Goal: Task Accomplishment & Management: Use online tool/utility

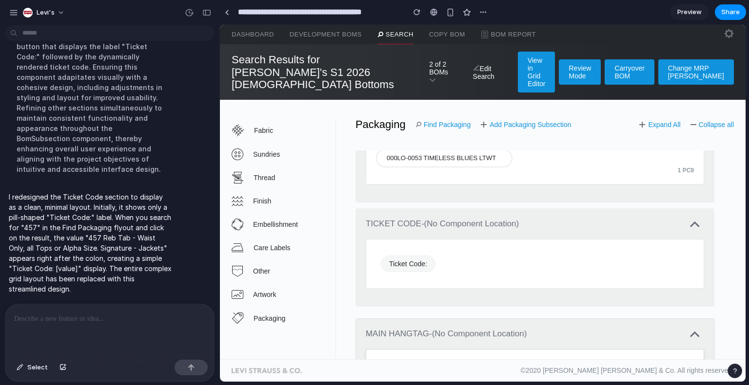
scroll to position [886, 0]
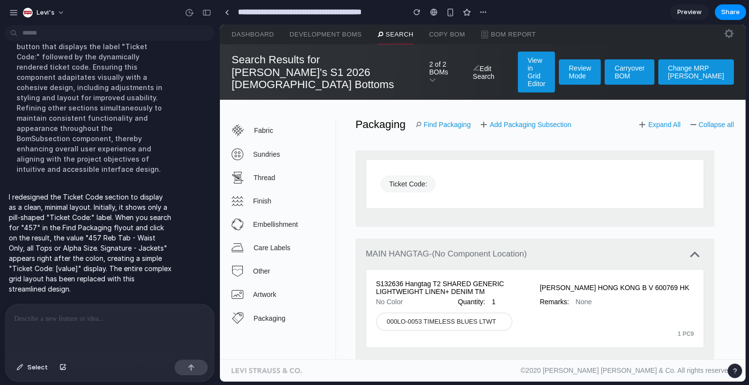
click at [76, 313] on p at bounding box center [109, 319] width 191 height 12
click at [33, 367] on span "Select" at bounding box center [37, 368] width 20 height 10
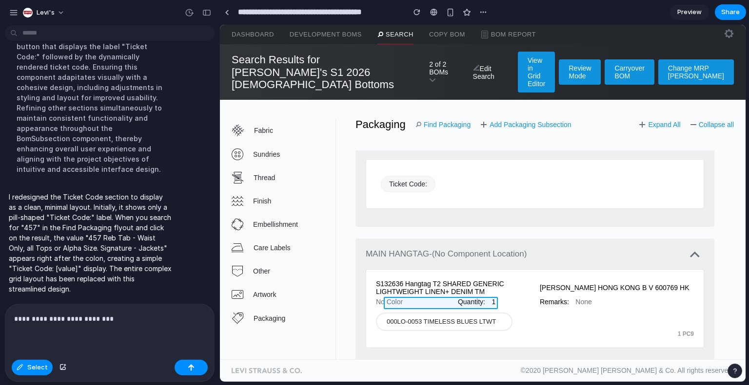
click at [465, 301] on div at bounding box center [482, 204] width 525 height 358
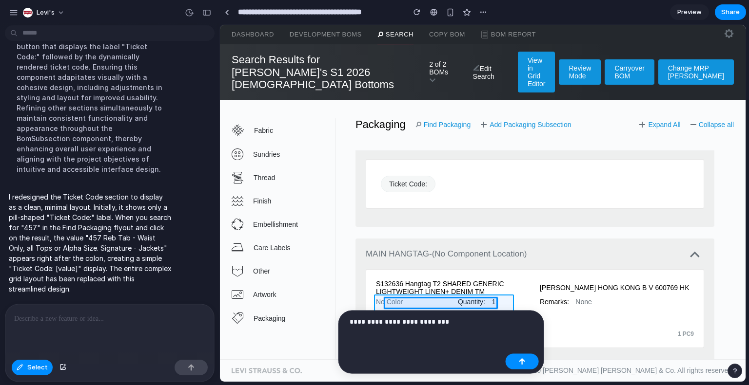
click at [377, 303] on div at bounding box center [482, 204] width 525 height 358
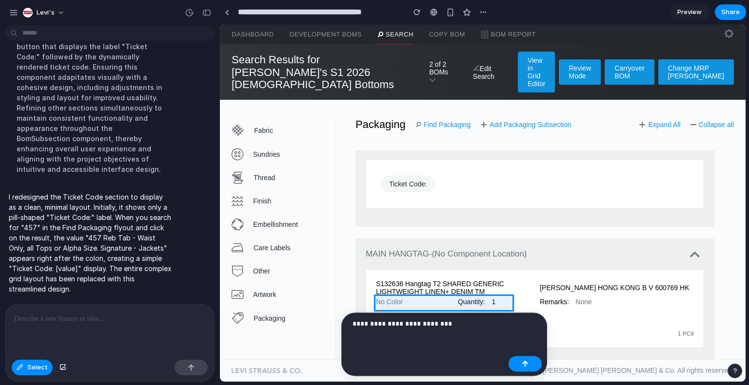
click at [451, 325] on p "**********" at bounding box center [428, 324] width 152 height 12
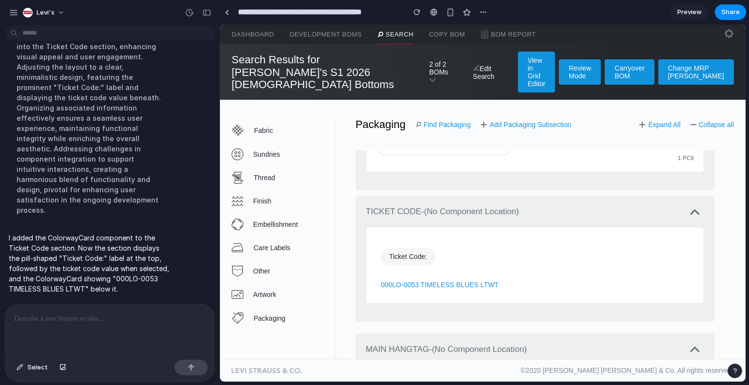
scroll to position [818, 0]
click at [261, 309] on link "Packaging" at bounding box center [283, 319] width 104 height 24
click at [203, 9] on div "button" at bounding box center [206, 12] width 9 height 7
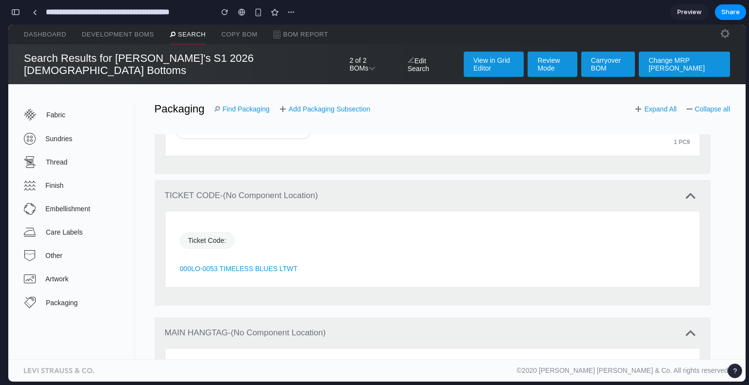
click at [227, 105] on link "Find Packaging" at bounding box center [242, 109] width 56 height 8
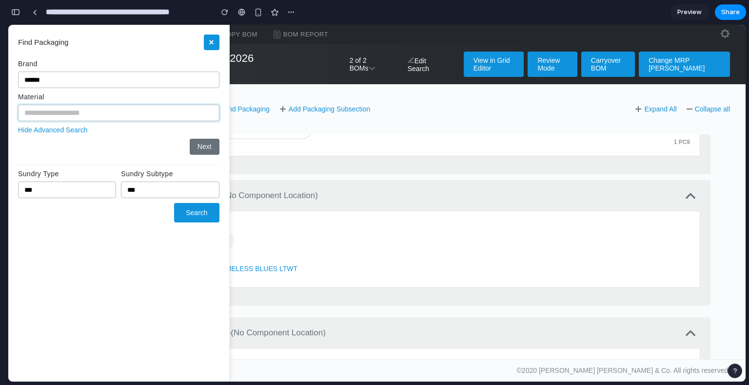
click at [55, 115] on input "text" at bounding box center [118, 113] width 201 height 17
type input "***"
click at [205, 142] on button "Next" at bounding box center [205, 147] width 30 height 16
click at [104, 113] on input "***" at bounding box center [118, 113] width 201 height 17
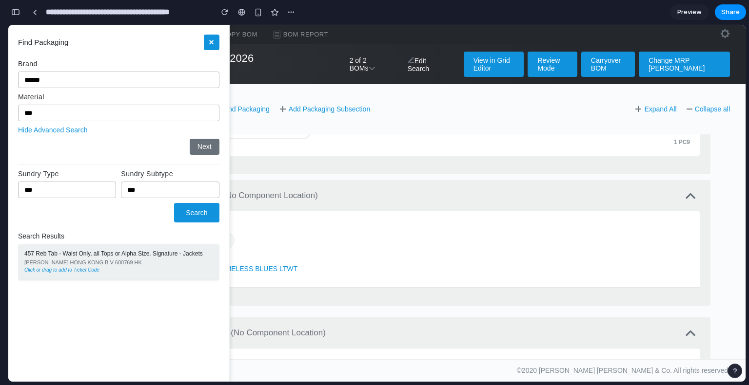
click at [125, 260] on div "[PERSON_NAME] HONG KONG B V 600769 HK" at bounding box center [118, 263] width 189 height 6
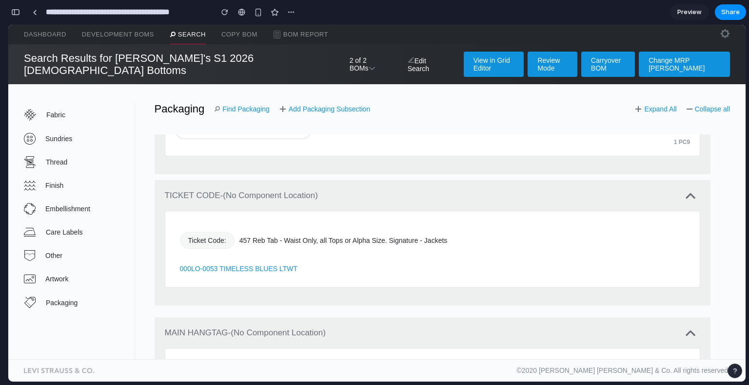
click at [125, 259] on link "Other" at bounding box center [79, 255] width 111 height 23
